Goal: Information Seeking & Learning: Learn about a topic

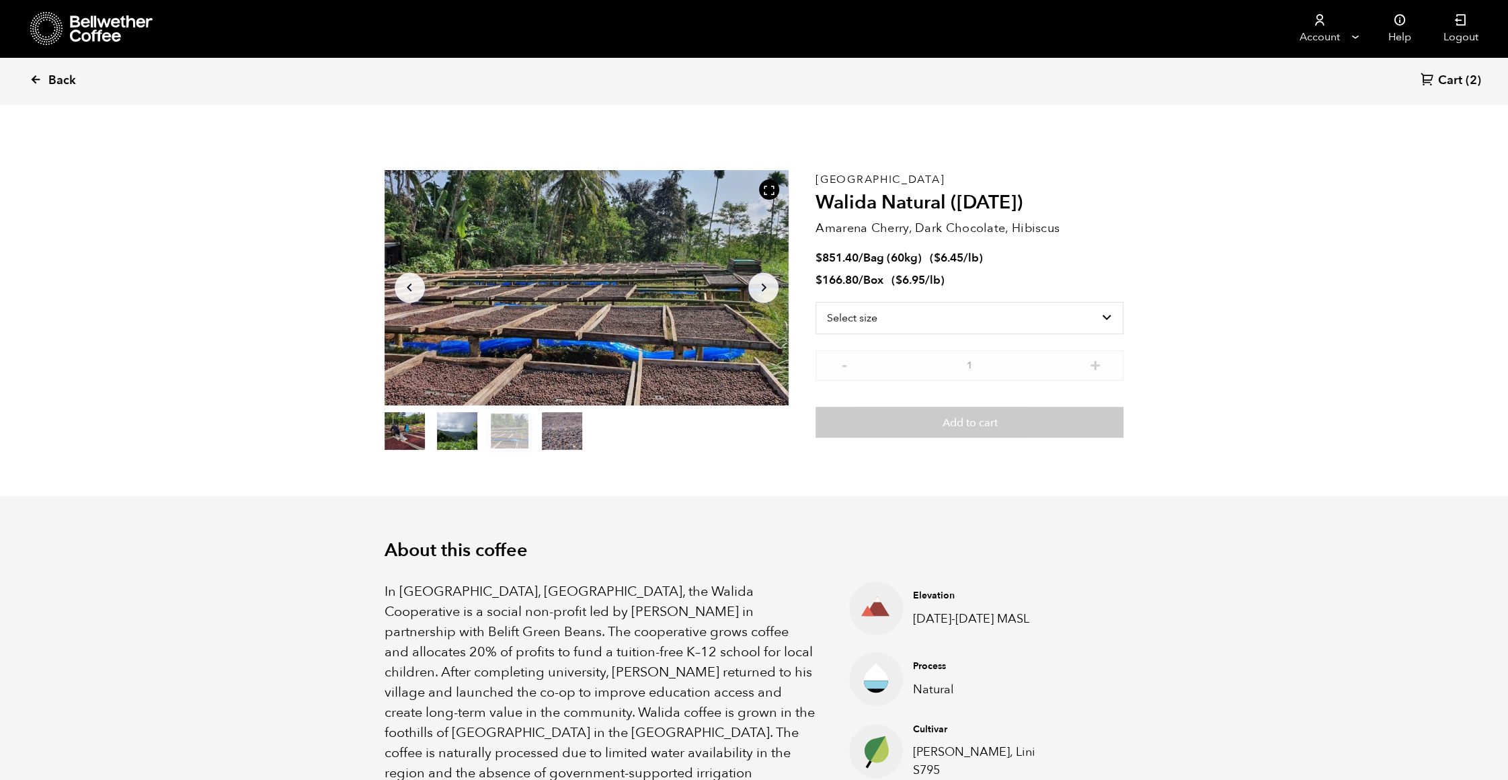
scroll to position [585, 715]
click at [44, 75] on link "Back" at bounding box center [71, 81] width 83 height 46
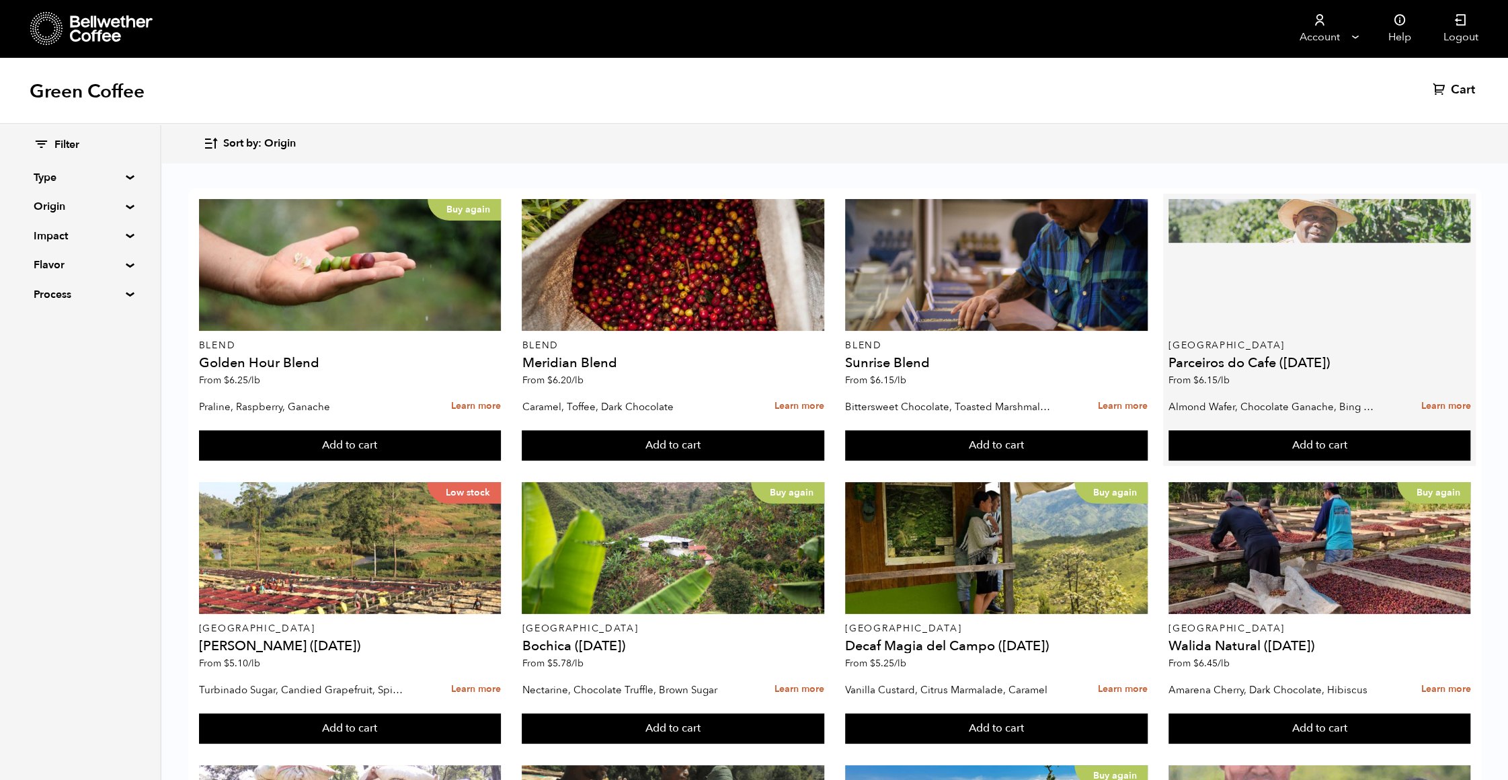
click at [1263, 303] on div at bounding box center [1319, 265] width 302 height 132
click at [1361, 278] on div at bounding box center [1319, 265] width 302 height 132
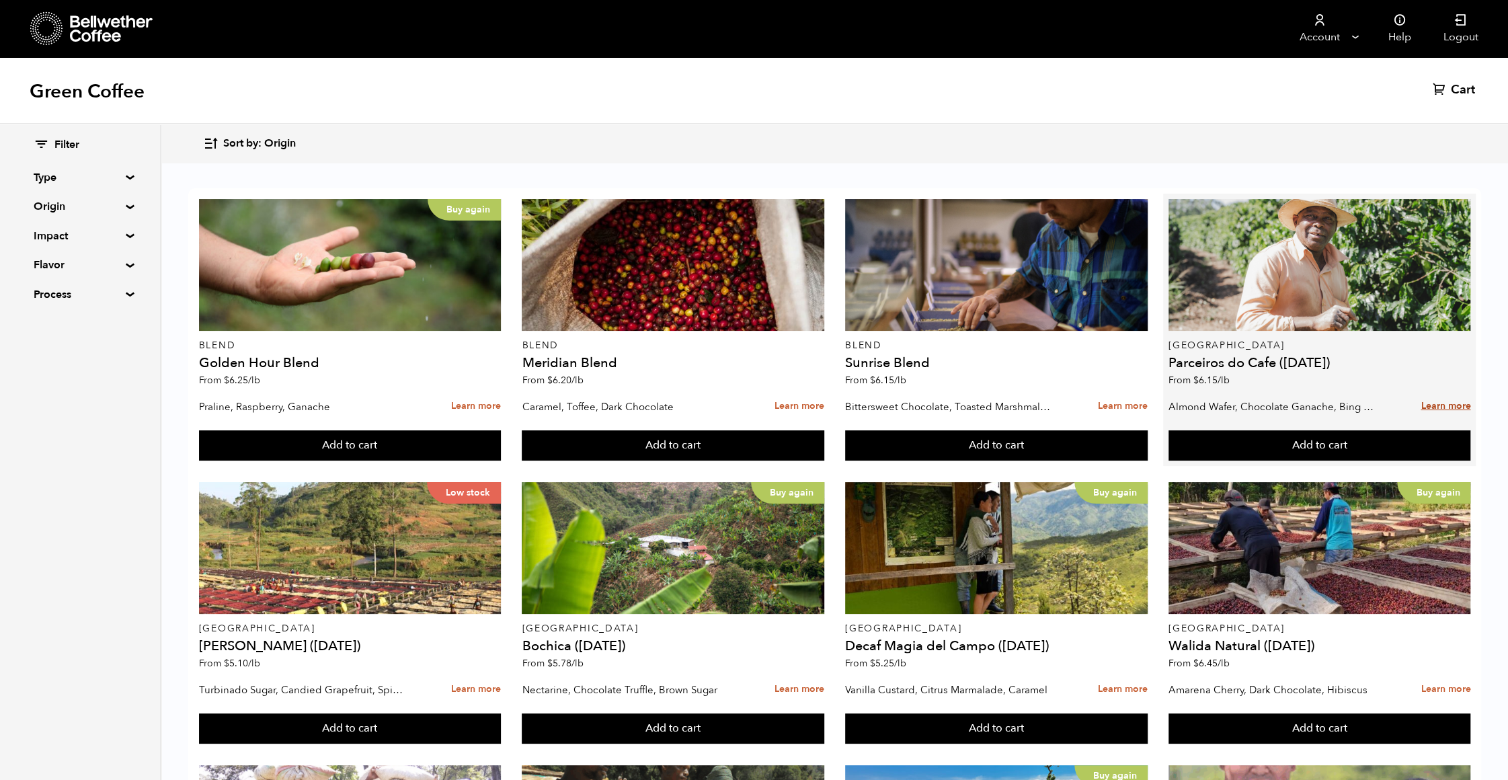
click at [1447, 409] on link "Learn more" at bounding box center [1445, 406] width 50 height 29
click at [1437, 404] on link "Learn more" at bounding box center [1445, 406] width 50 height 29
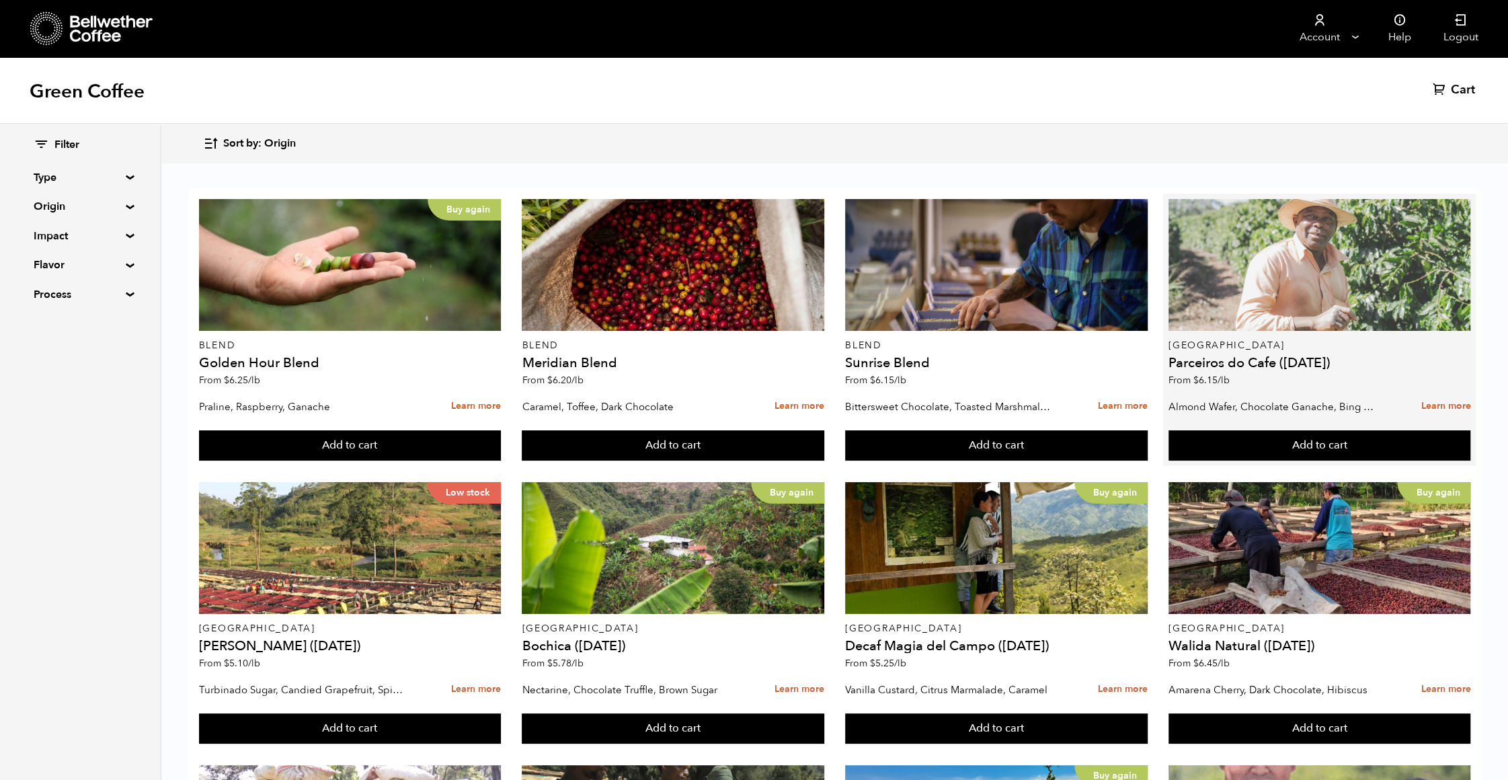
click at [1338, 248] on div at bounding box center [1319, 265] width 302 height 132
click at [1283, 284] on div at bounding box center [1319, 265] width 302 height 132
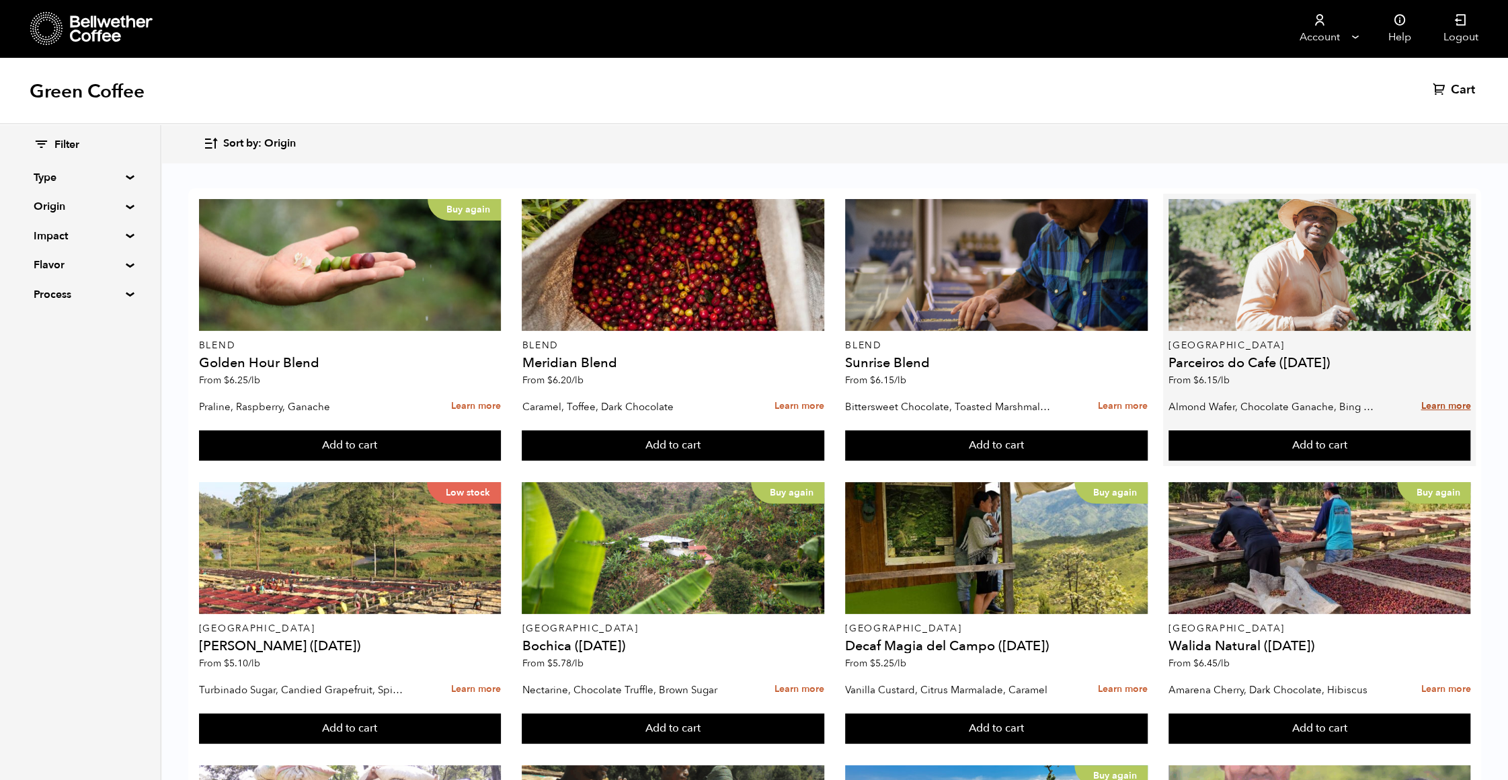
click at [1433, 404] on link "Learn more" at bounding box center [1445, 406] width 50 height 29
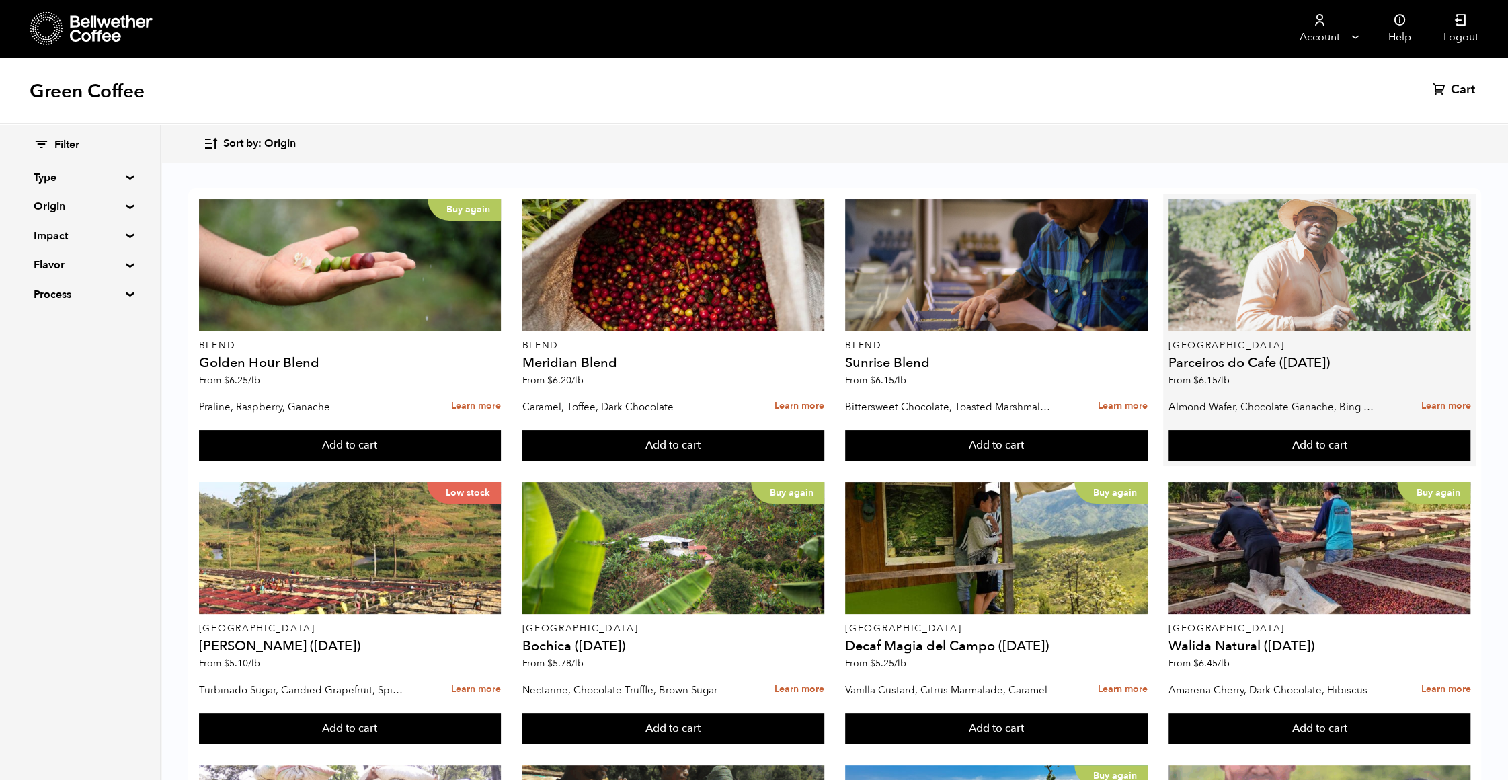
click at [1361, 262] on div at bounding box center [1319, 265] width 302 height 132
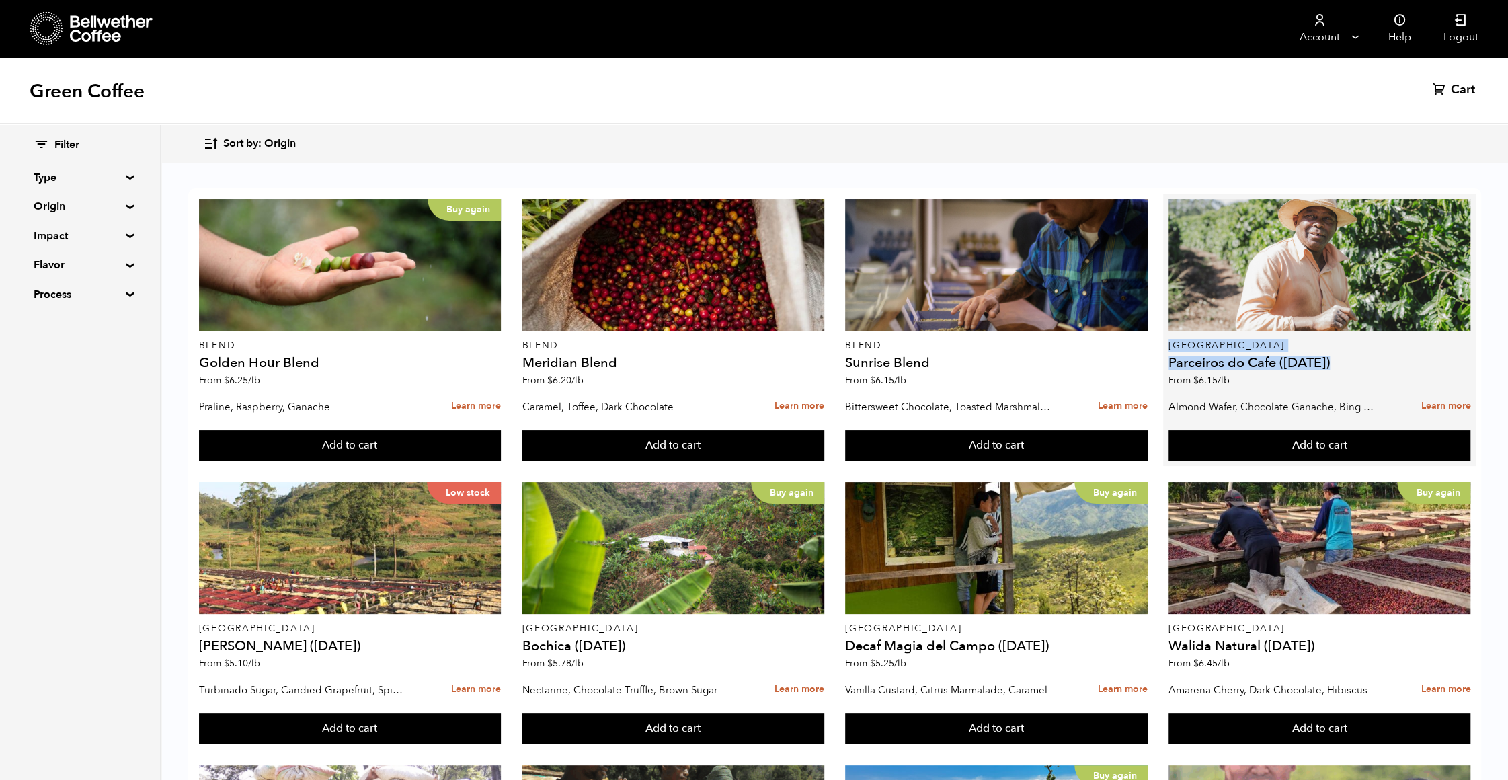
scroll to position [4, 0]
drag, startPoint x: 1170, startPoint y: 345, endPoint x: 1343, endPoint y: 365, distance: 173.9
click at [1343, 365] on div "Brazil Parceiros do Cafe (APR 25) From $ 6.15 /lb" at bounding box center [1319, 296] width 302 height 194
copy div "Brazil Parceiros do Cafe (APR 25)"
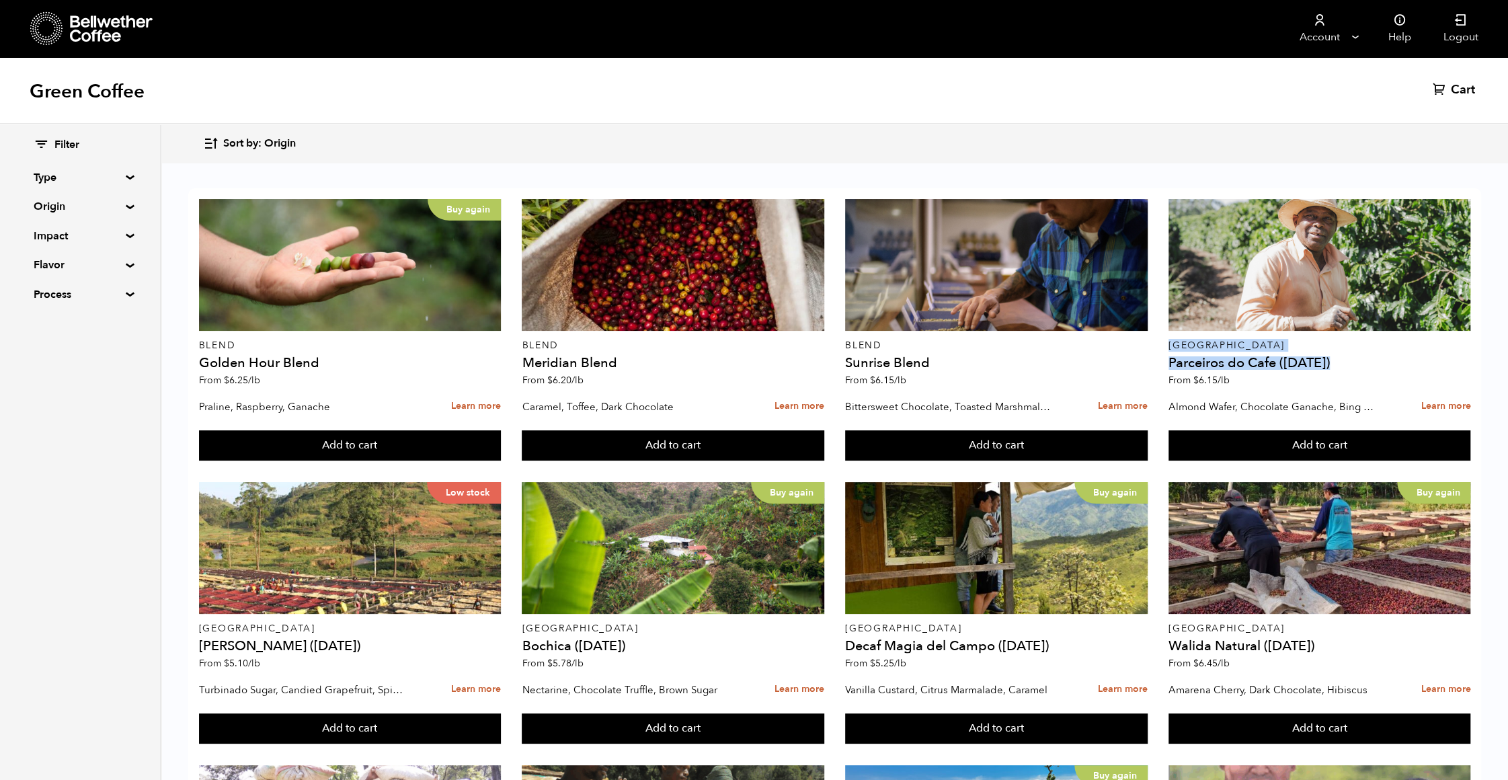
click at [95, 41] on icon at bounding box center [112, 28] width 84 height 27
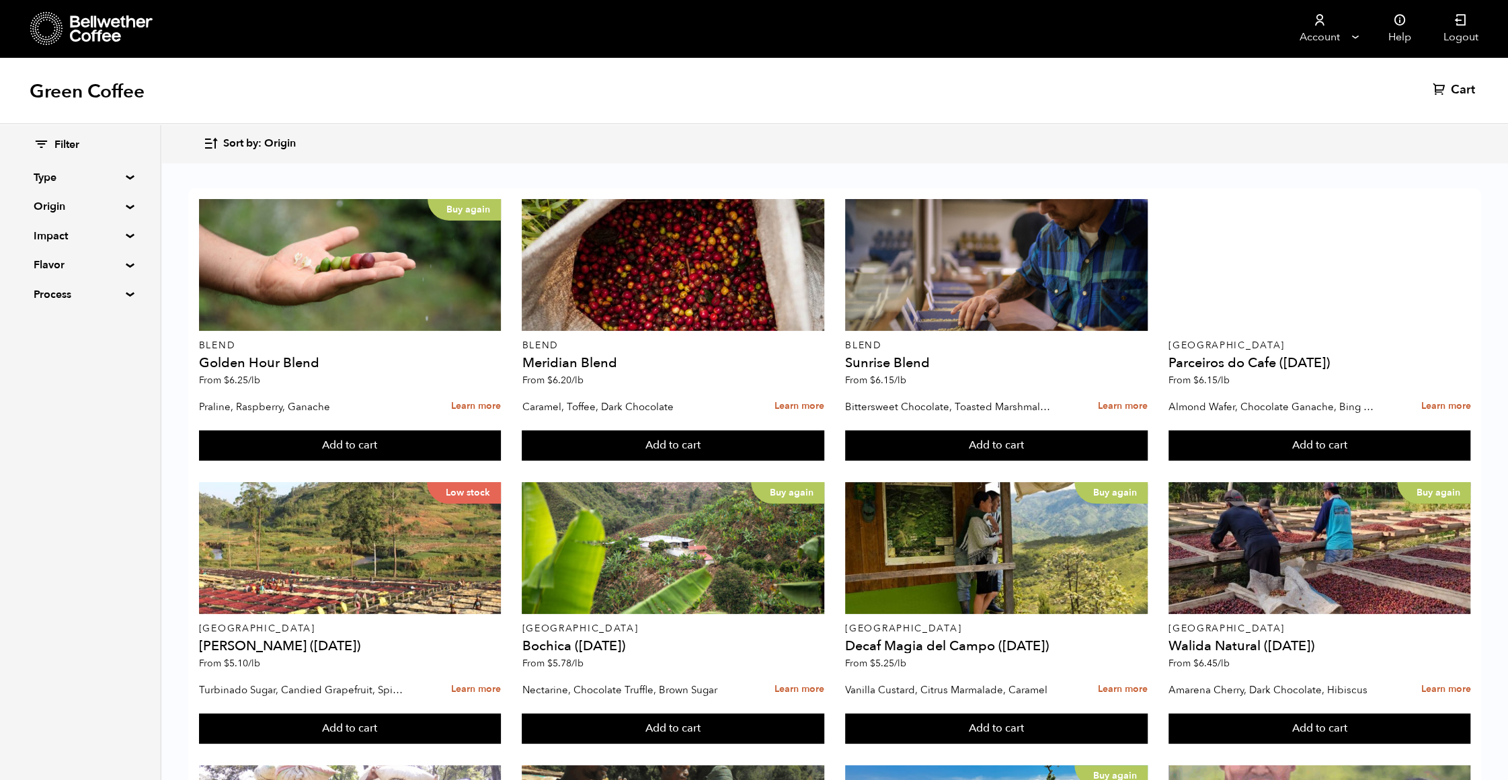
scroll to position [4, 0]
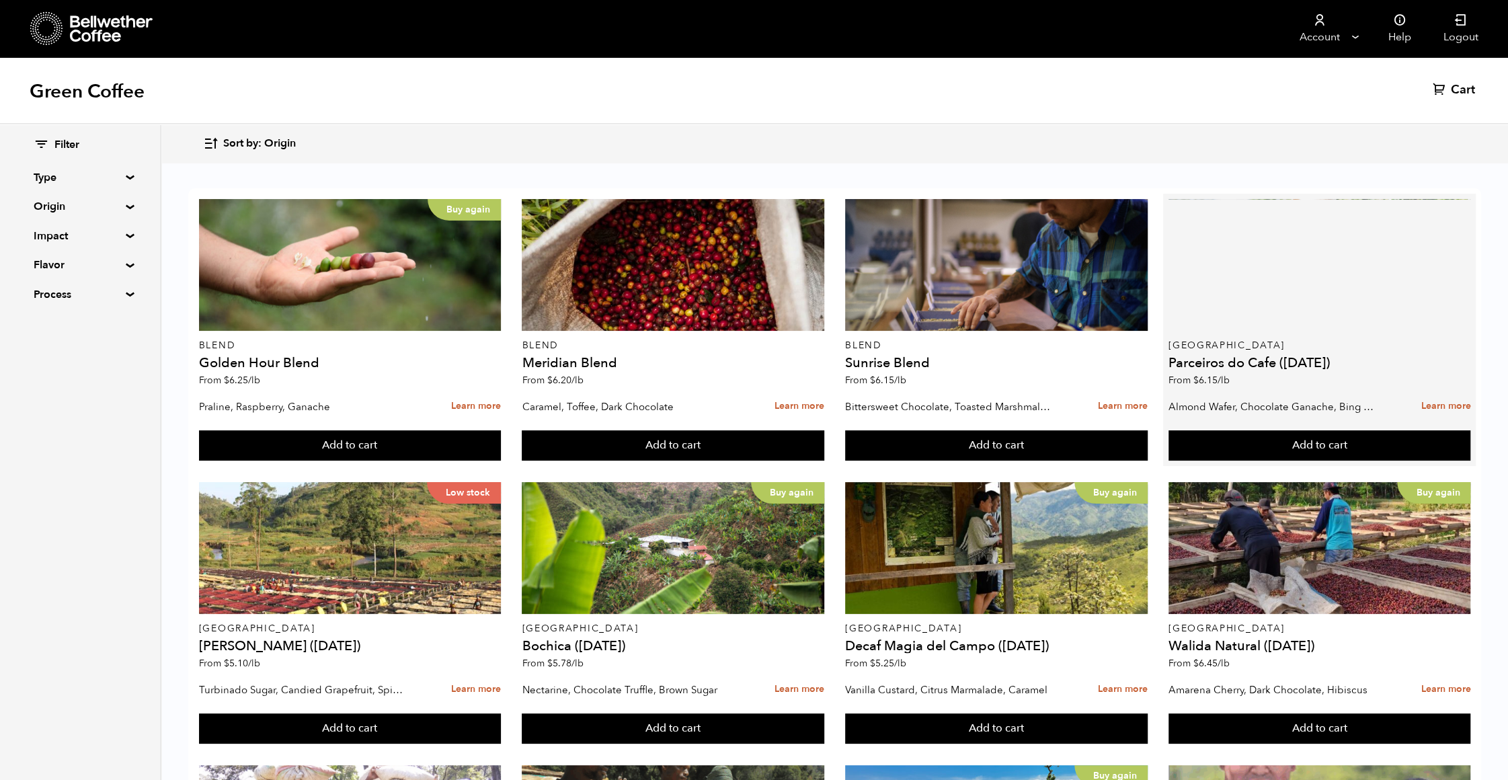
click at [1415, 311] on div at bounding box center [1319, 265] width 302 height 132
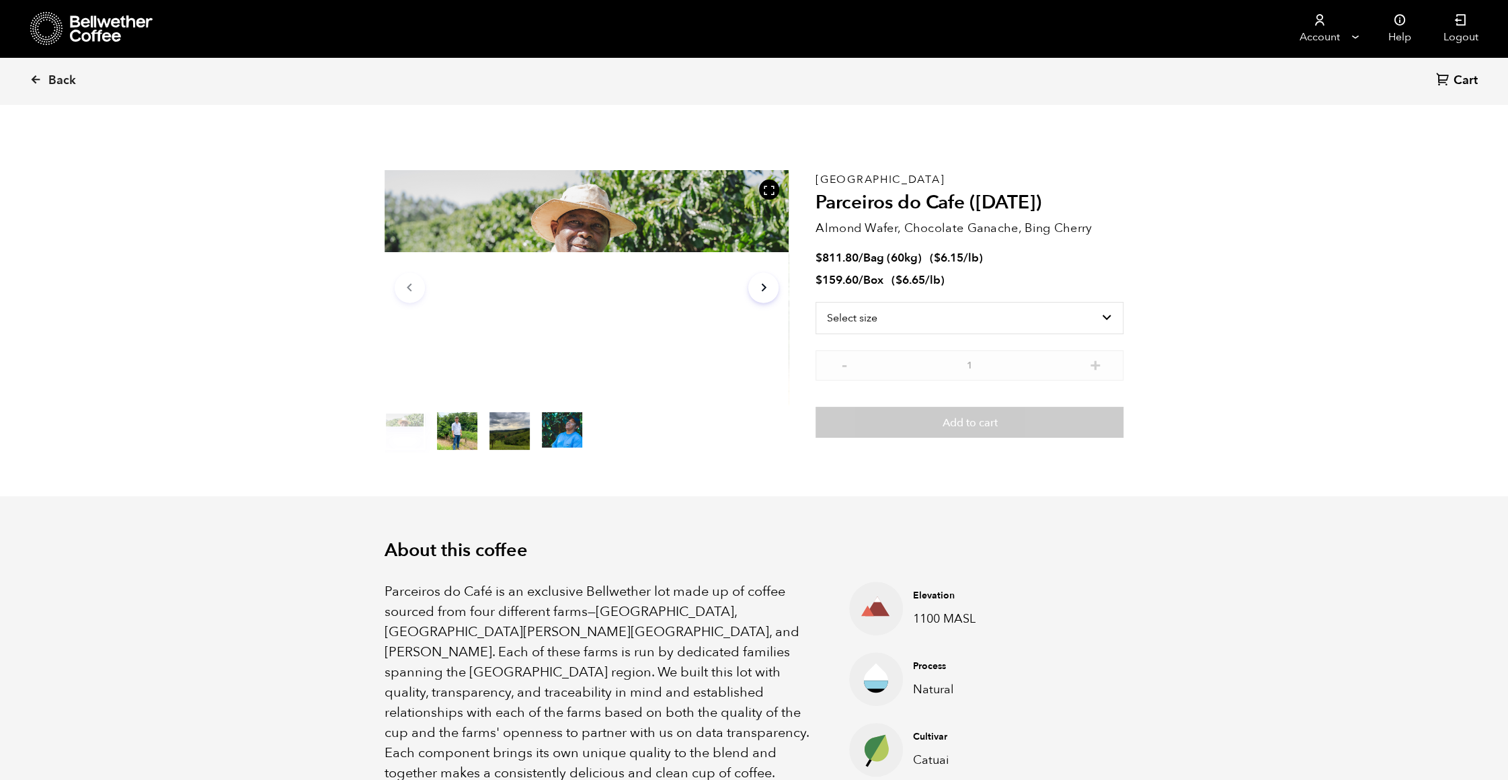
scroll to position [585, 715]
